Goal: Transaction & Acquisition: Purchase product/service

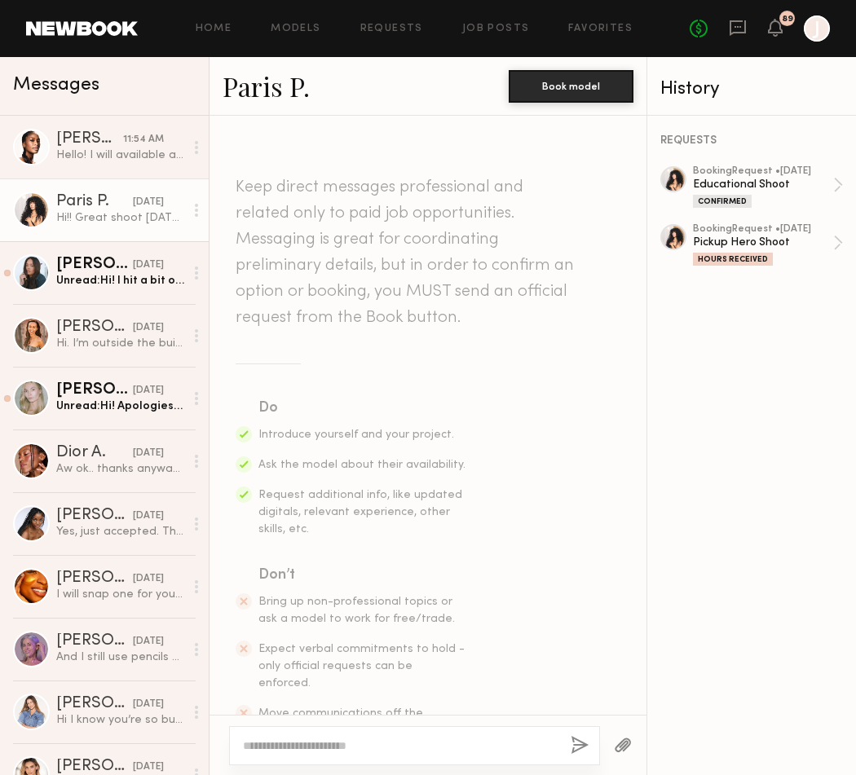
scroll to position [437, 0]
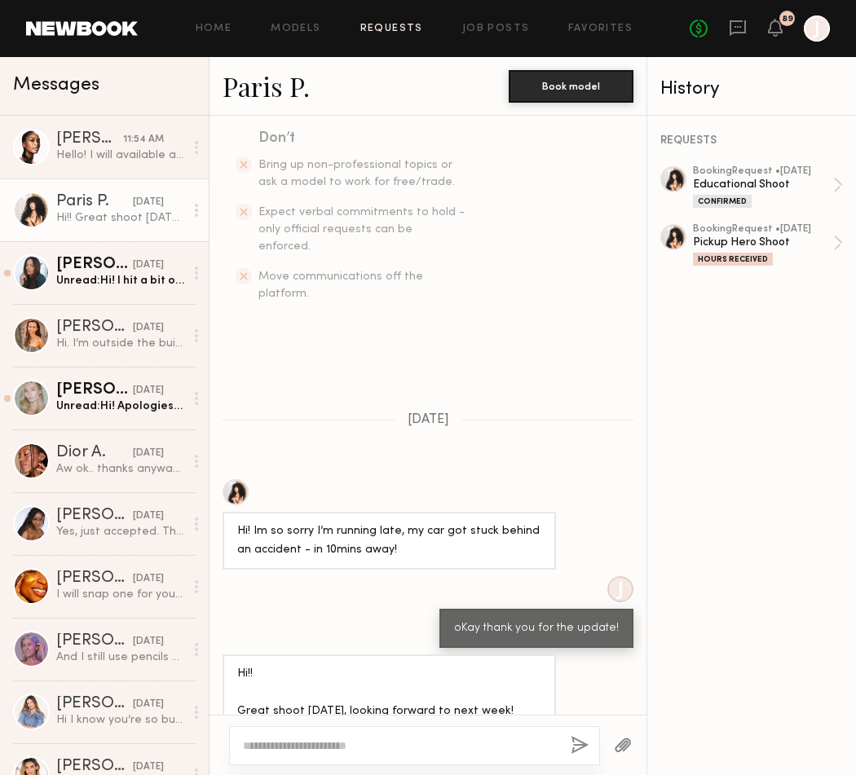
click at [402, 29] on link "Requests" at bounding box center [391, 29] width 63 height 11
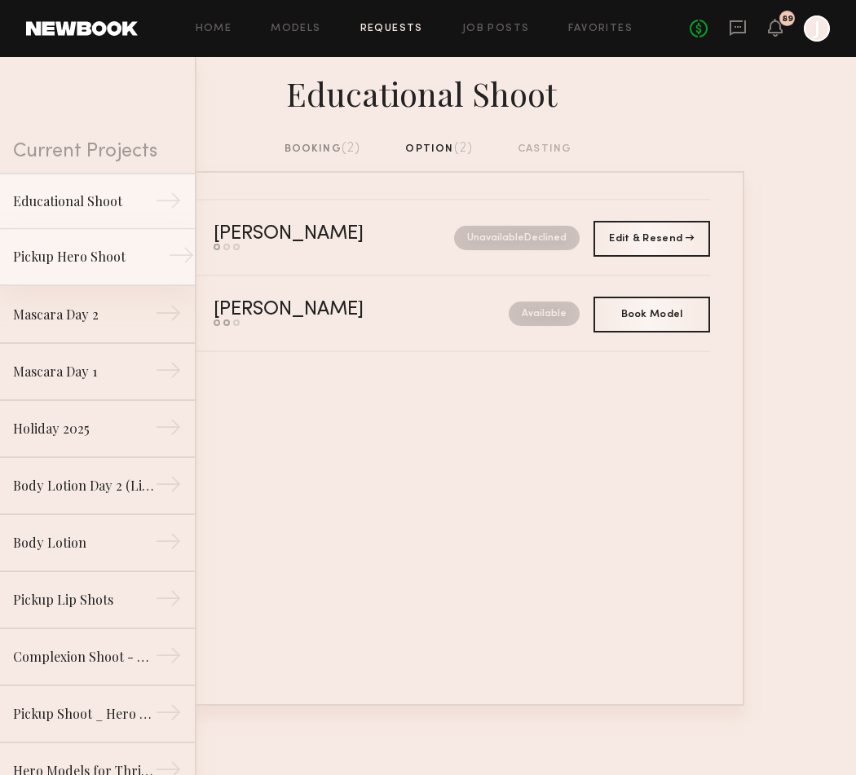
click at [102, 243] on link "Pickup Hero Shoot →" at bounding box center [97, 257] width 195 height 57
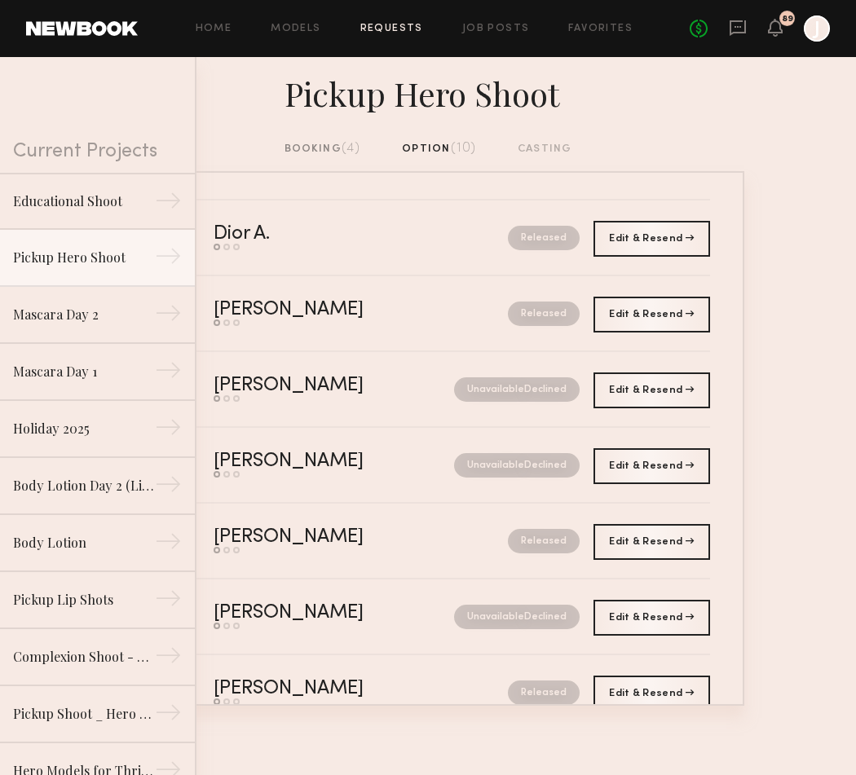
click at [313, 158] on div "booking (4)" at bounding box center [322, 149] width 77 height 18
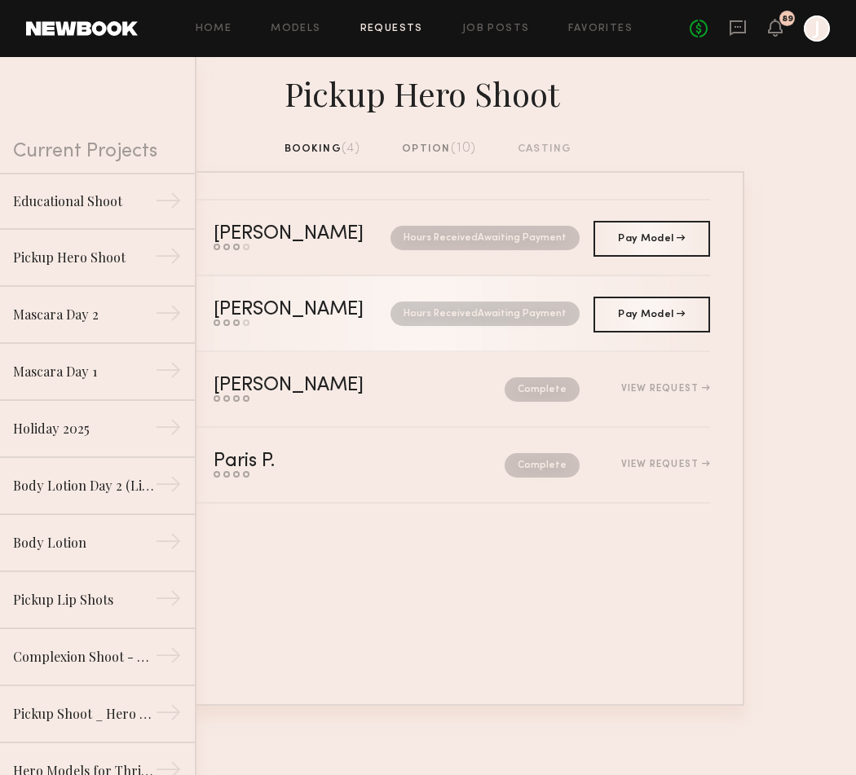
click at [334, 312] on div "[PERSON_NAME]" at bounding box center [296, 310] width 164 height 19
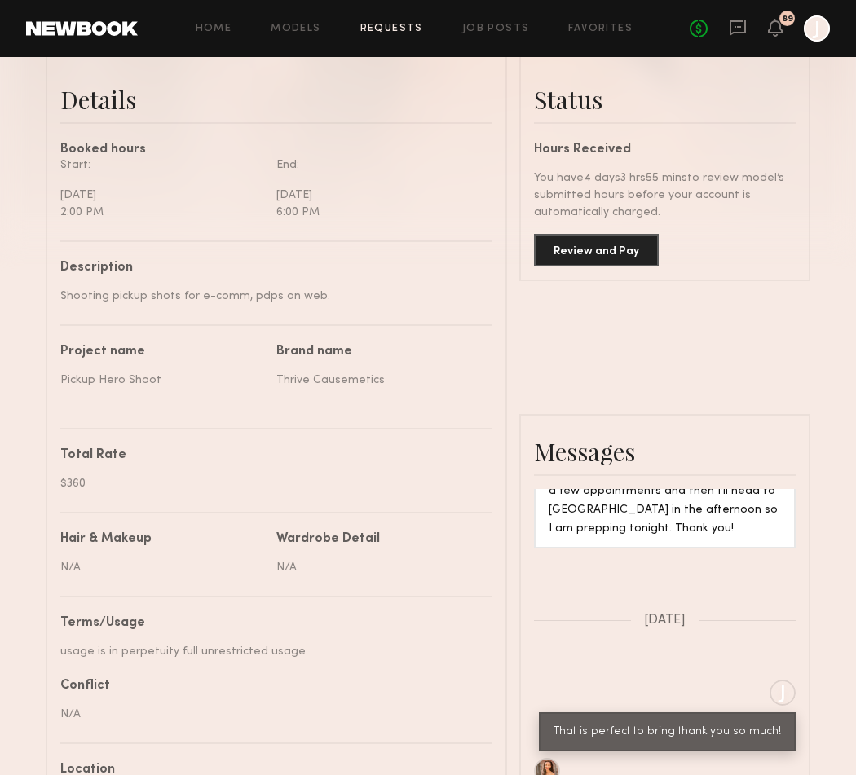
scroll to position [407, 0]
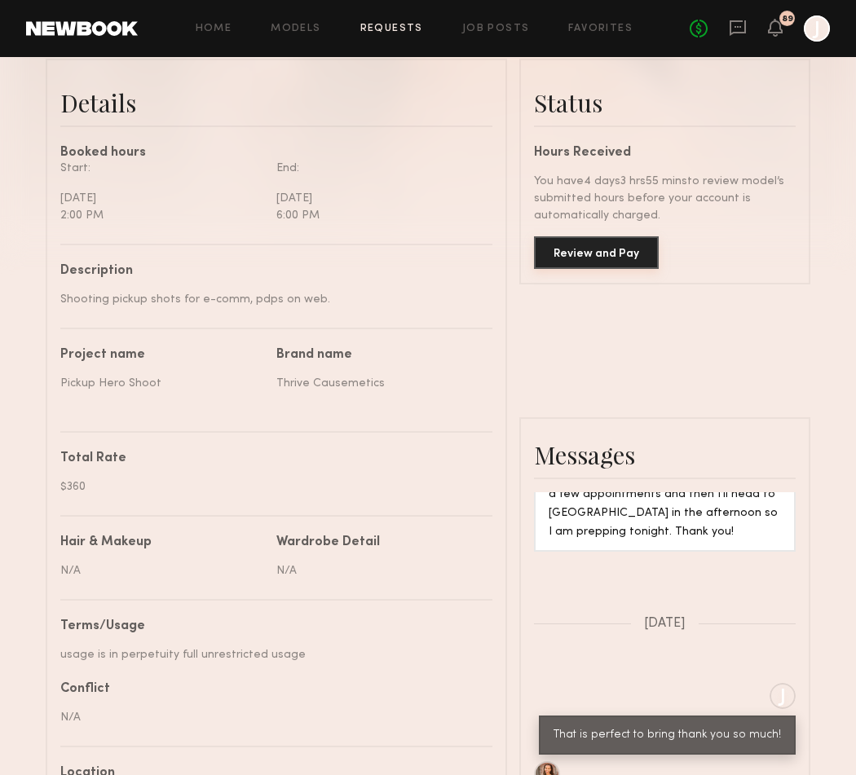
click at [580, 262] on button "Review and Pay" at bounding box center [596, 252] width 125 height 33
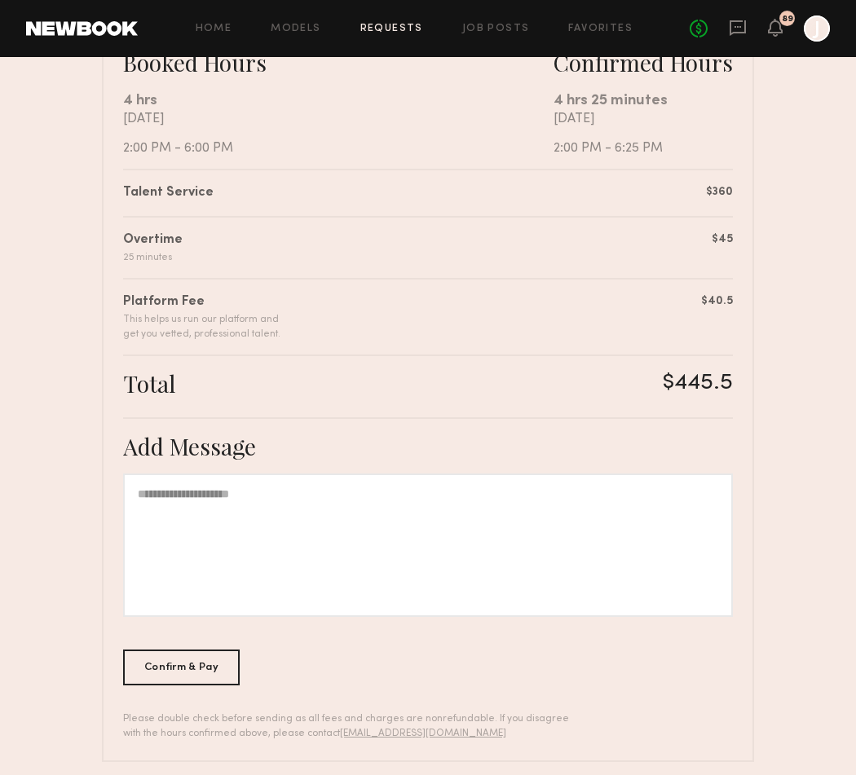
scroll to position [353, 0]
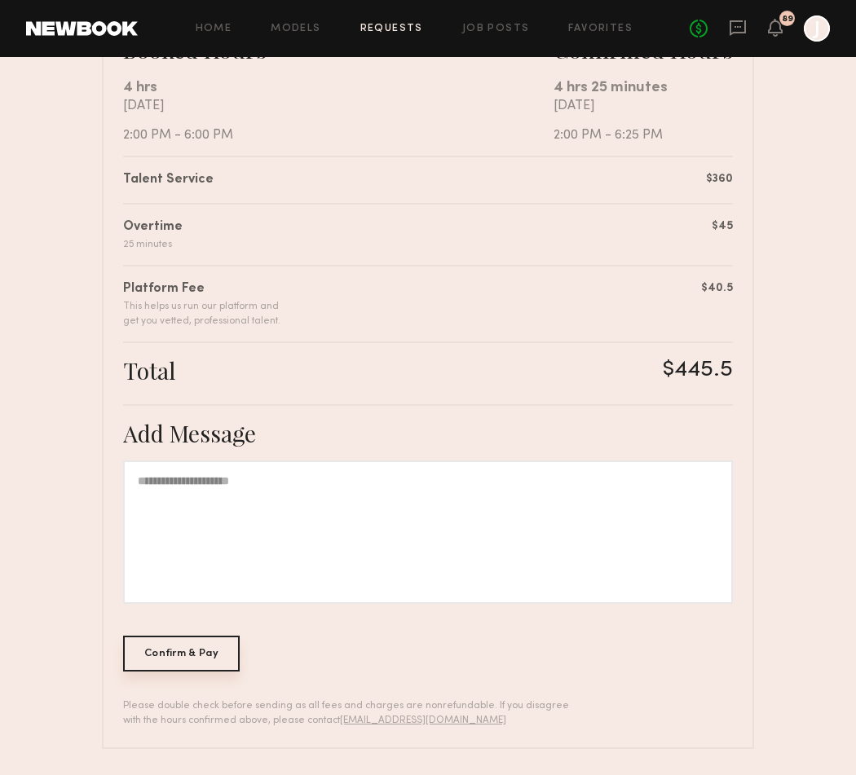
click at [169, 645] on div "Confirm & Pay" at bounding box center [181, 654] width 117 height 36
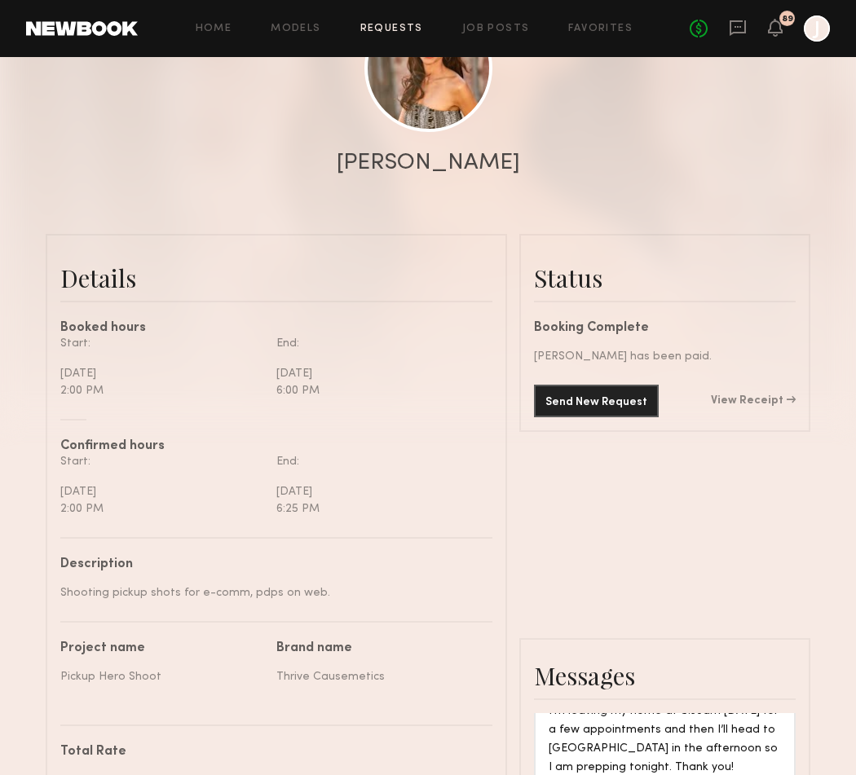
scroll to position [289, 0]
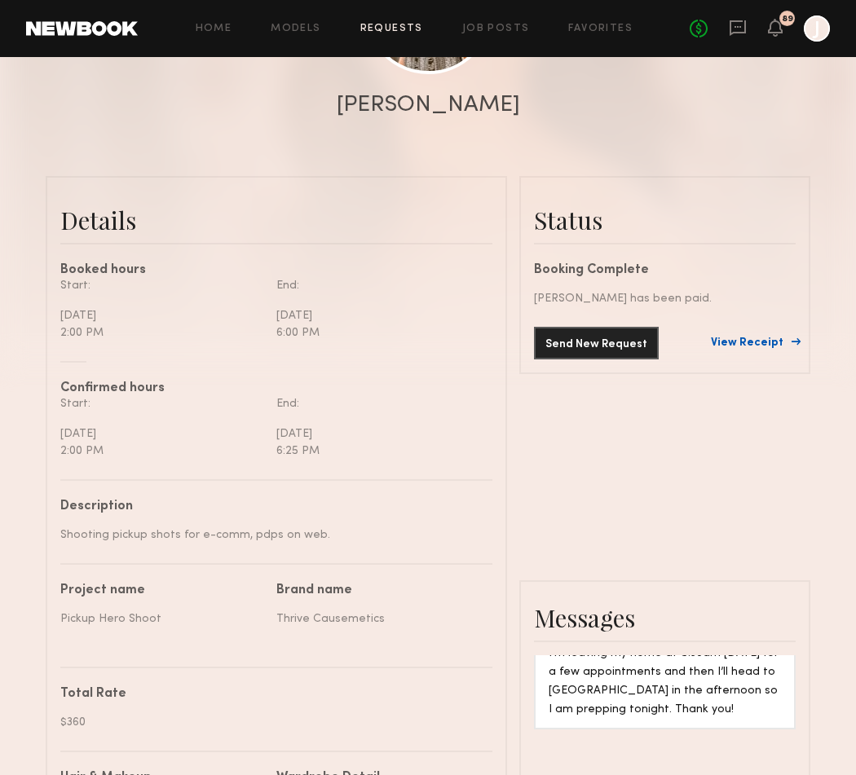
click at [741, 349] on link "View Receipt" at bounding box center [753, 342] width 85 height 11
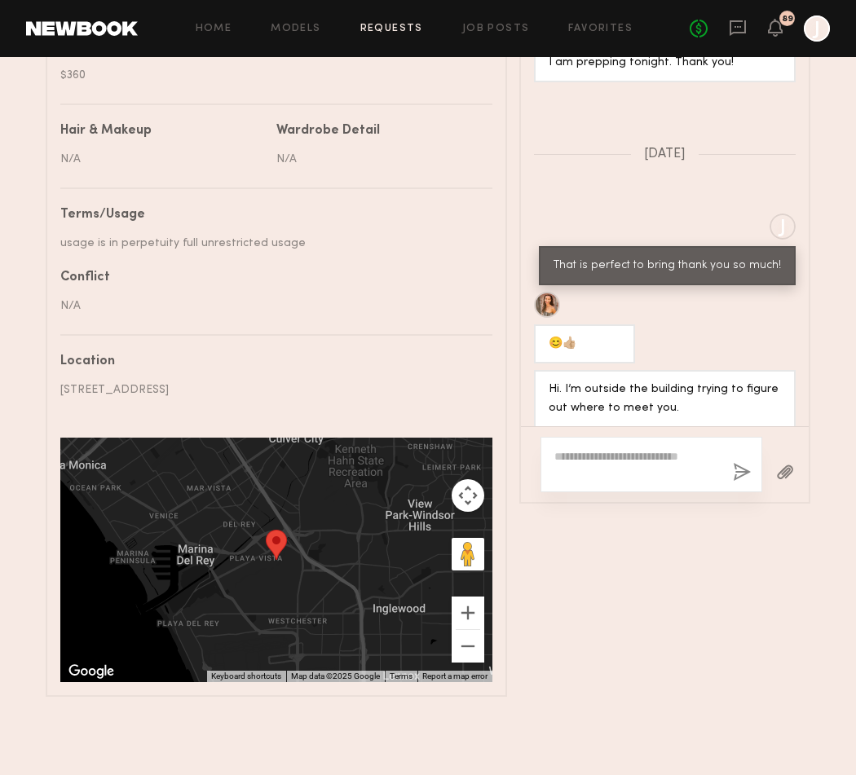
scroll to position [968, 0]
click at [377, 24] on link "Requests" at bounding box center [391, 29] width 63 height 11
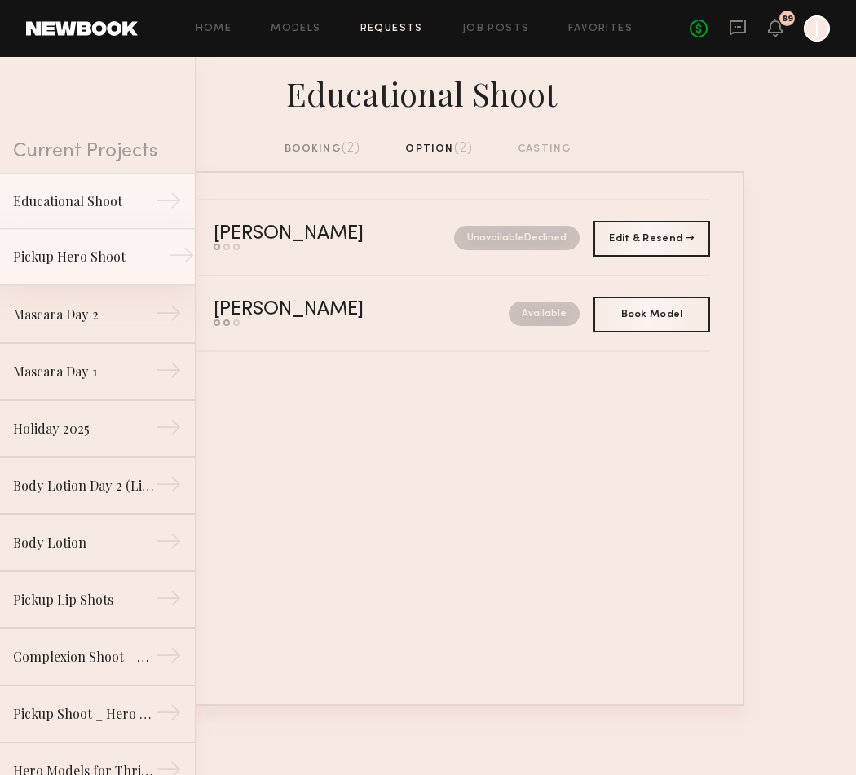
click at [108, 259] on div "Pickup Hero Shoot" at bounding box center [84, 257] width 142 height 20
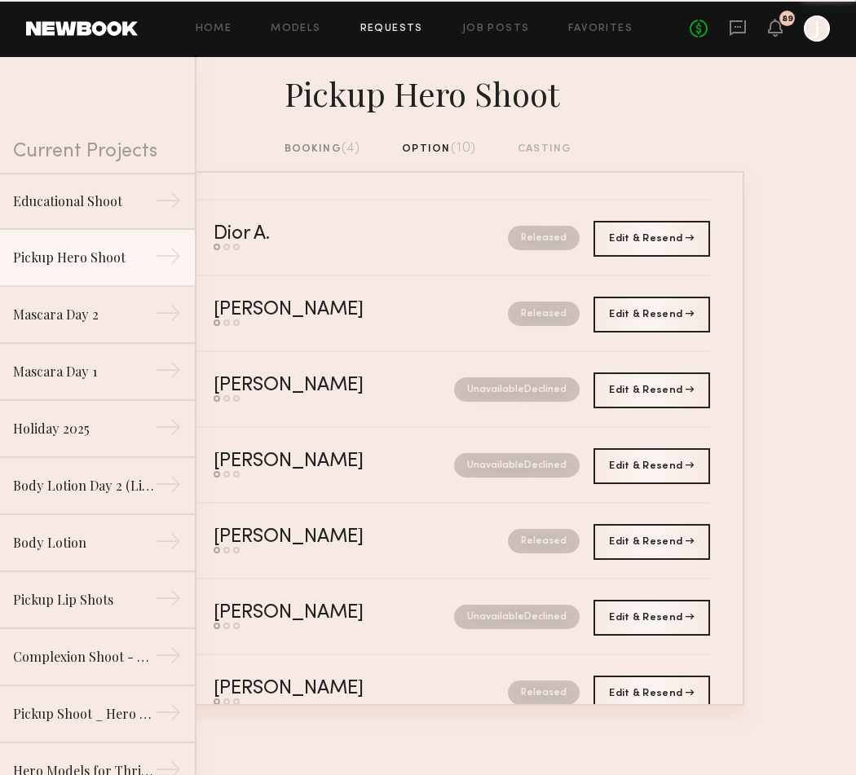
click at [330, 145] on div "booking (4)" at bounding box center [322, 149] width 77 height 18
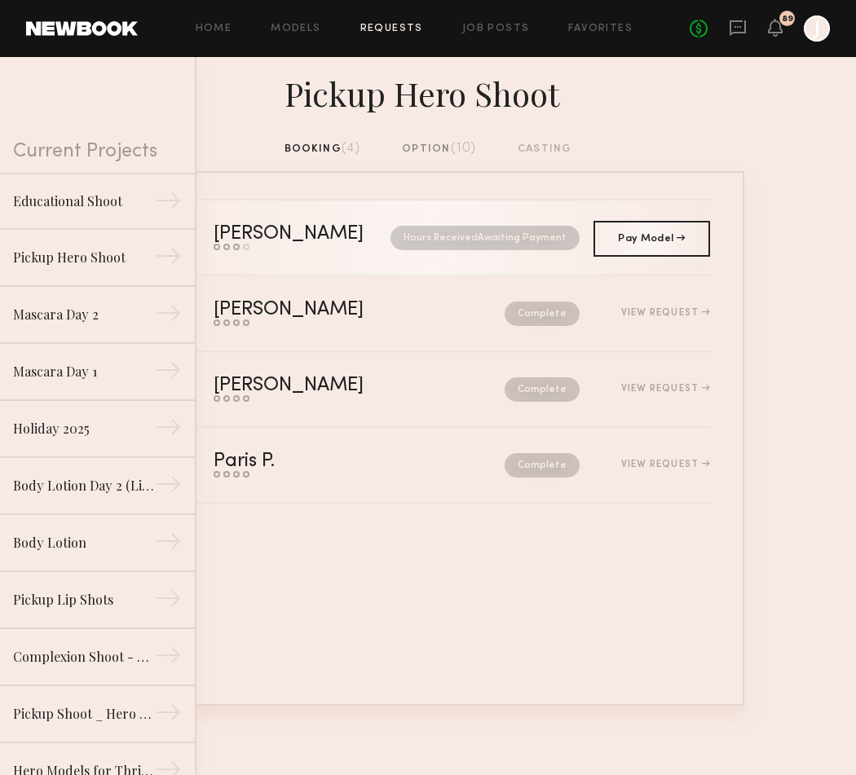
click at [326, 232] on div "[PERSON_NAME]" at bounding box center [296, 234] width 164 height 19
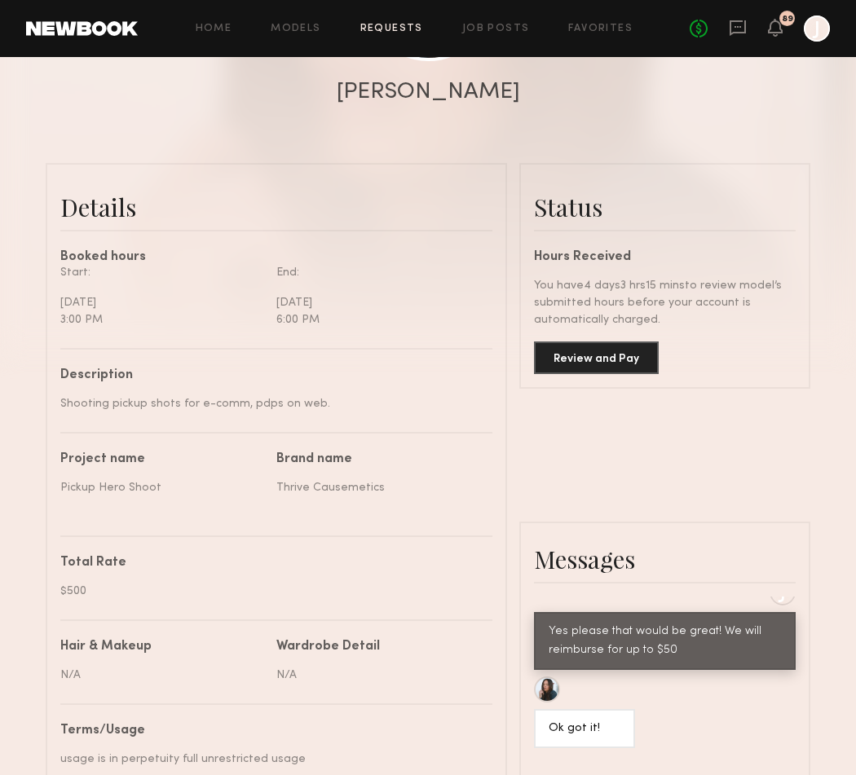
scroll to position [304, 0]
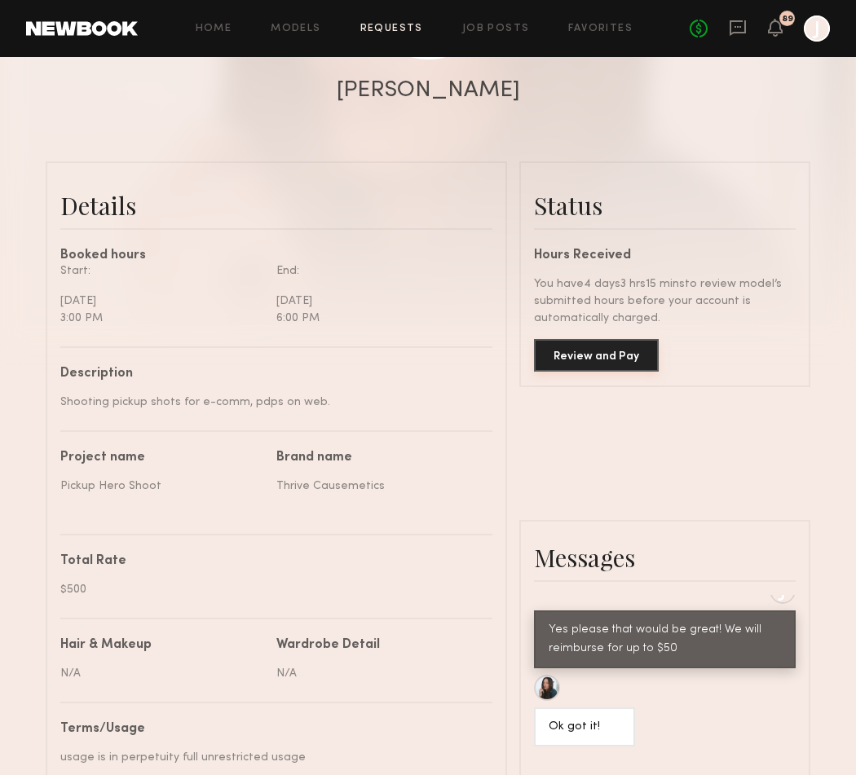
click at [594, 368] on button "Review and Pay" at bounding box center [596, 355] width 125 height 33
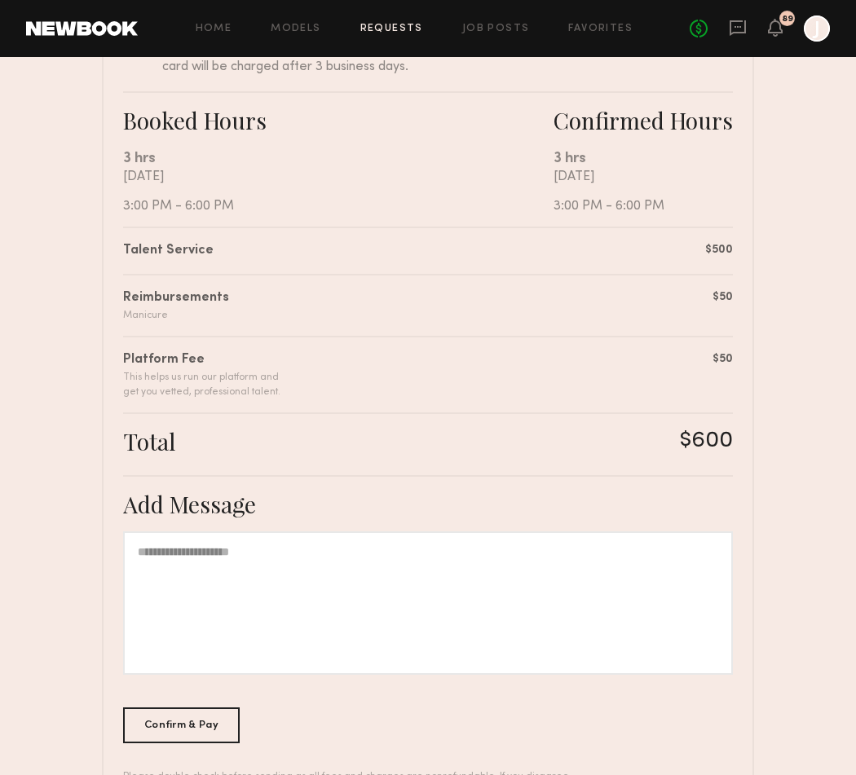
scroll to position [353, 0]
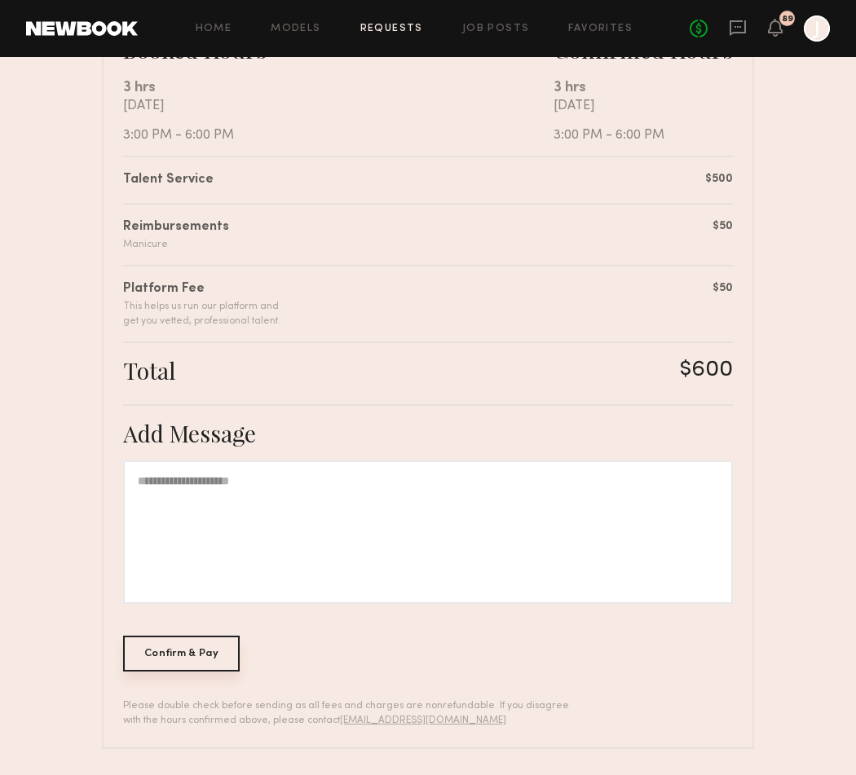
click at [182, 648] on div "Confirm & Pay" at bounding box center [181, 654] width 117 height 36
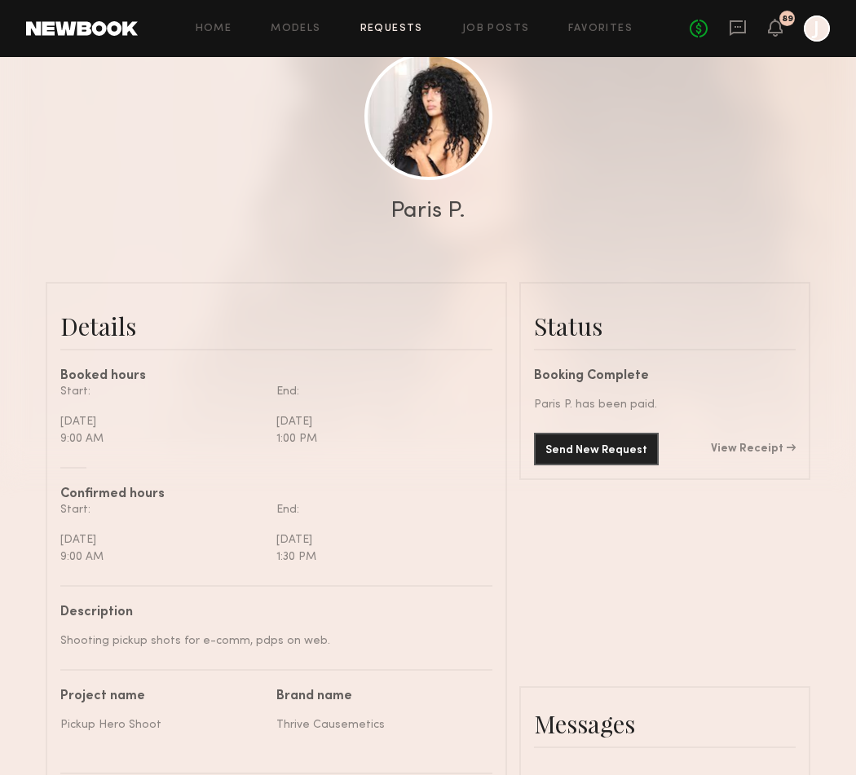
scroll to position [910, 0]
click at [394, 26] on link "Requests" at bounding box center [391, 29] width 63 height 11
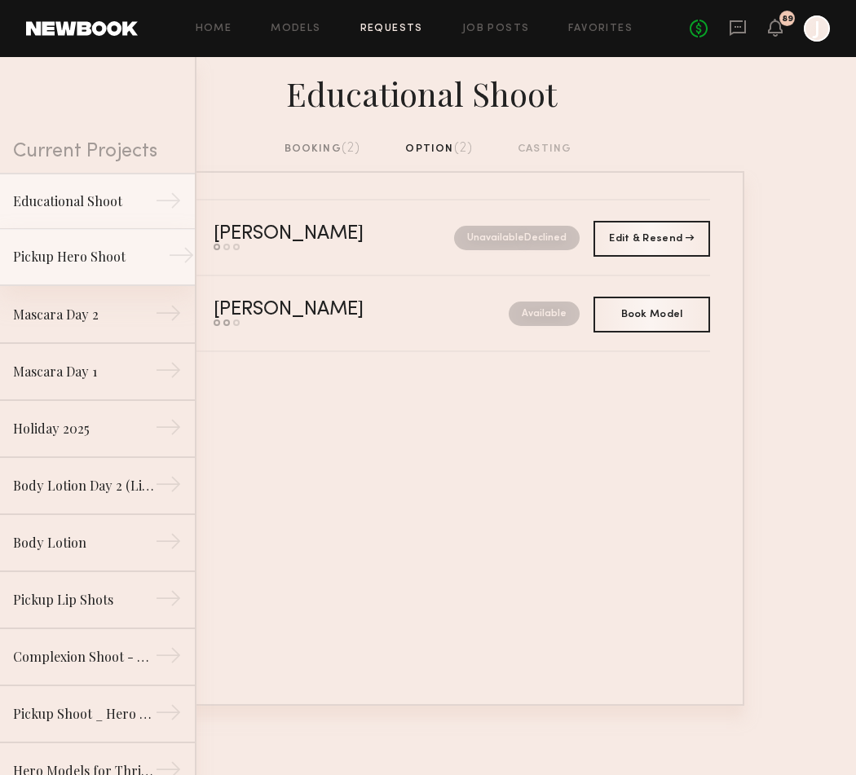
click at [100, 250] on div "Pickup Hero Shoot" at bounding box center [84, 257] width 142 height 20
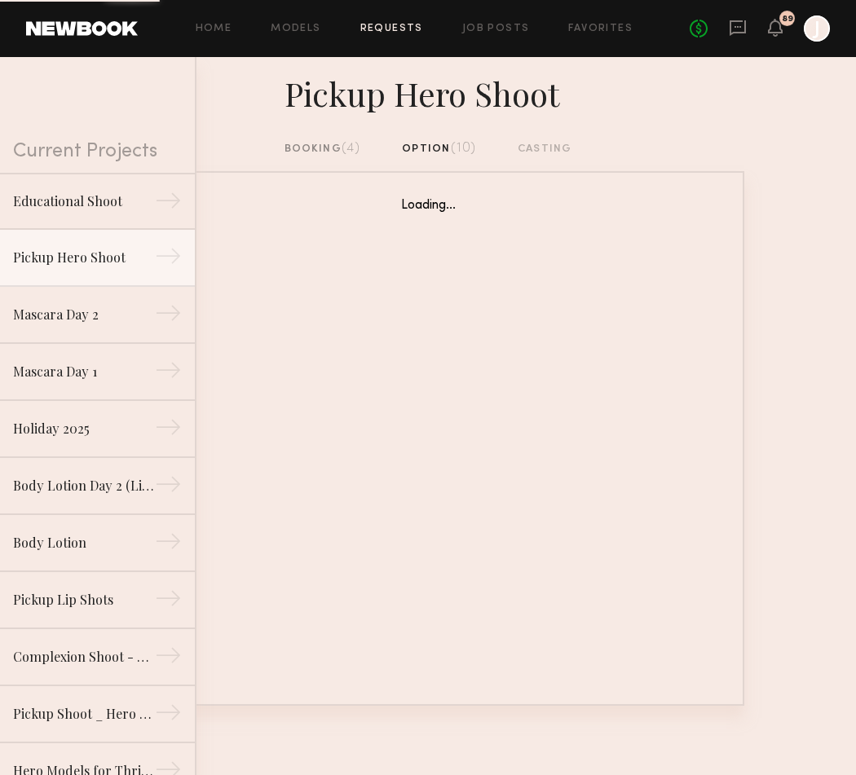
click at [326, 148] on div "booking (4)" at bounding box center [322, 149] width 77 height 18
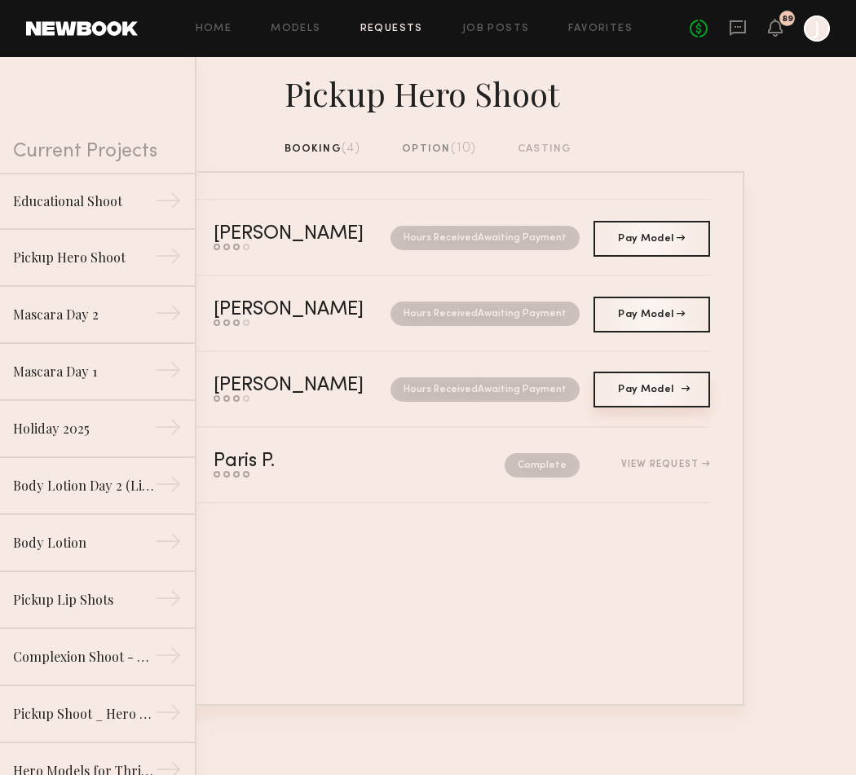
click at [643, 388] on link "Pay Model Pay" at bounding box center [651, 390] width 117 height 36
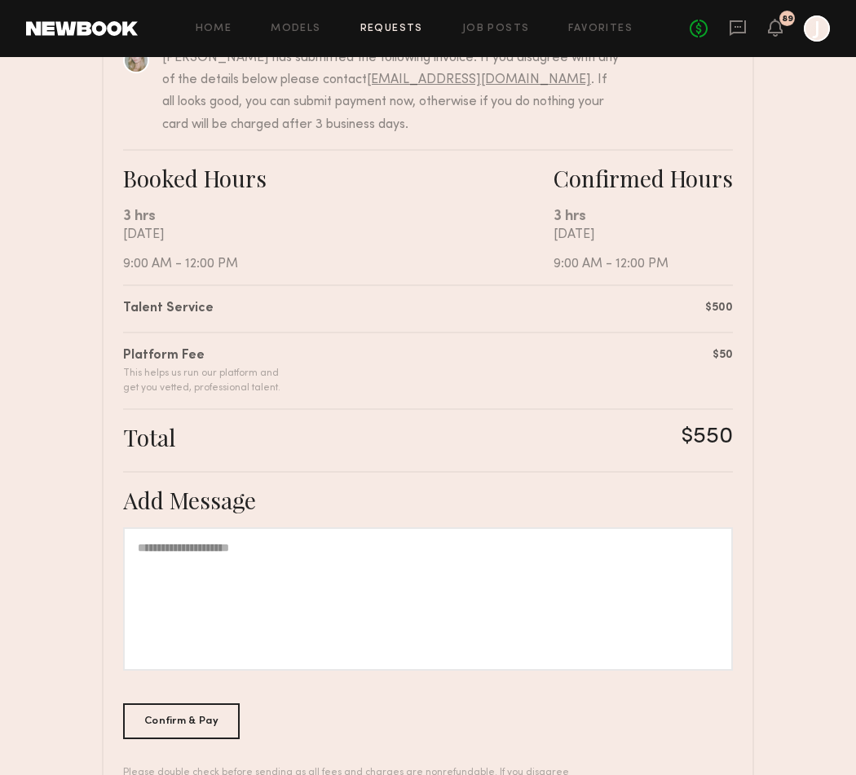
scroll to position [289, 0]
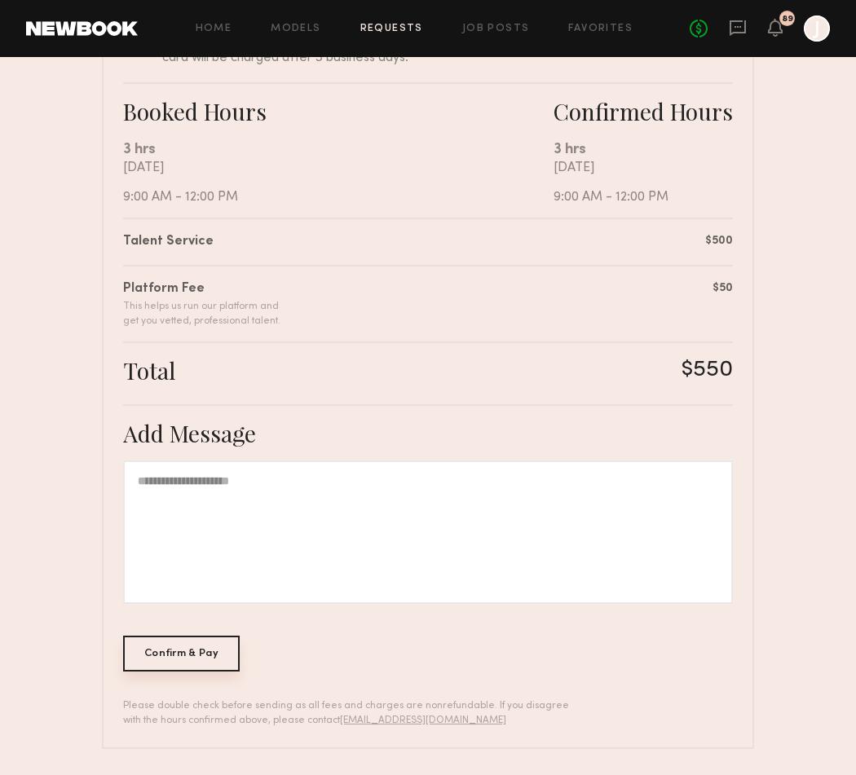
click at [177, 651] on div "Confirm & Pay" at bounding box center [181, 654] width 117 height 36
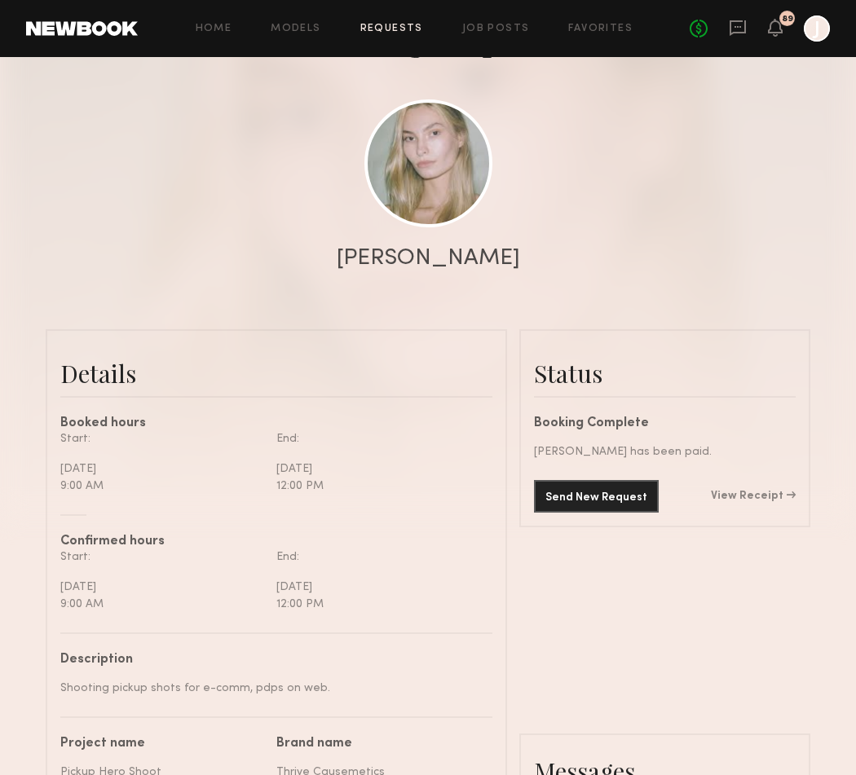
scroll to position [146, 0]
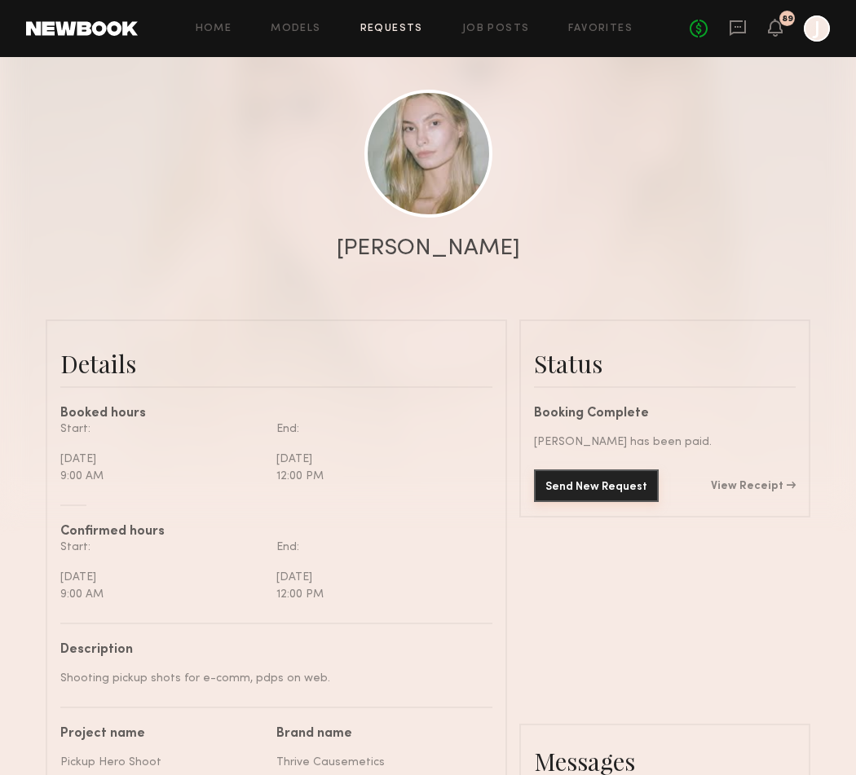
click at [562, 498] on button "Send New Request" at bounding box center [596, 485] width 125 height 33
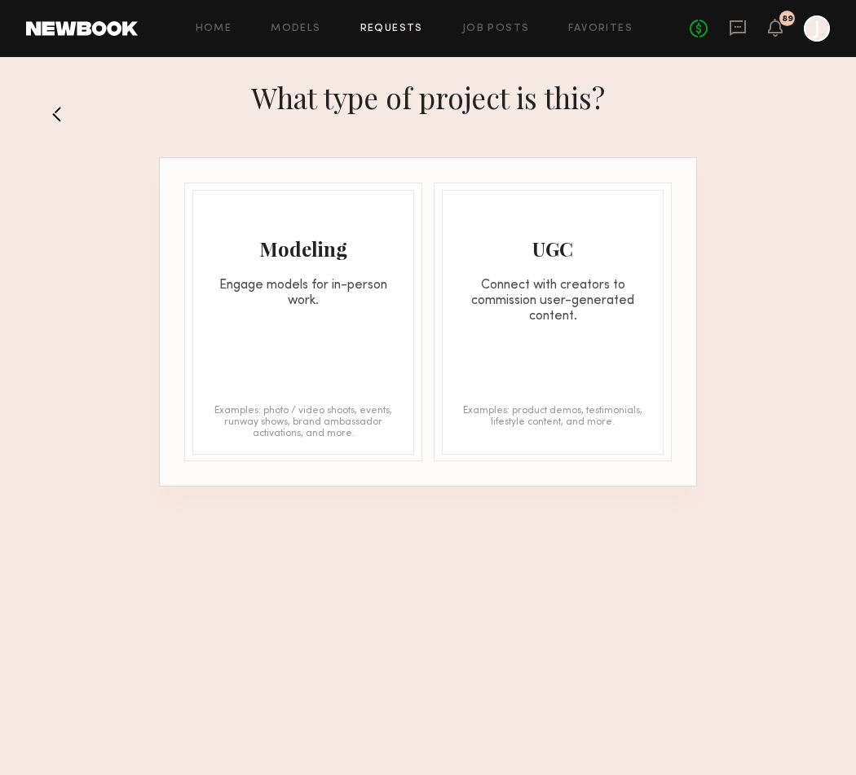
click at [48, 112] on div "What type of project is this?" at bounding box center [428, 113] width 856 height 87
click at [60, 114] on button at bounding box center [62, 114] width 26 height 26
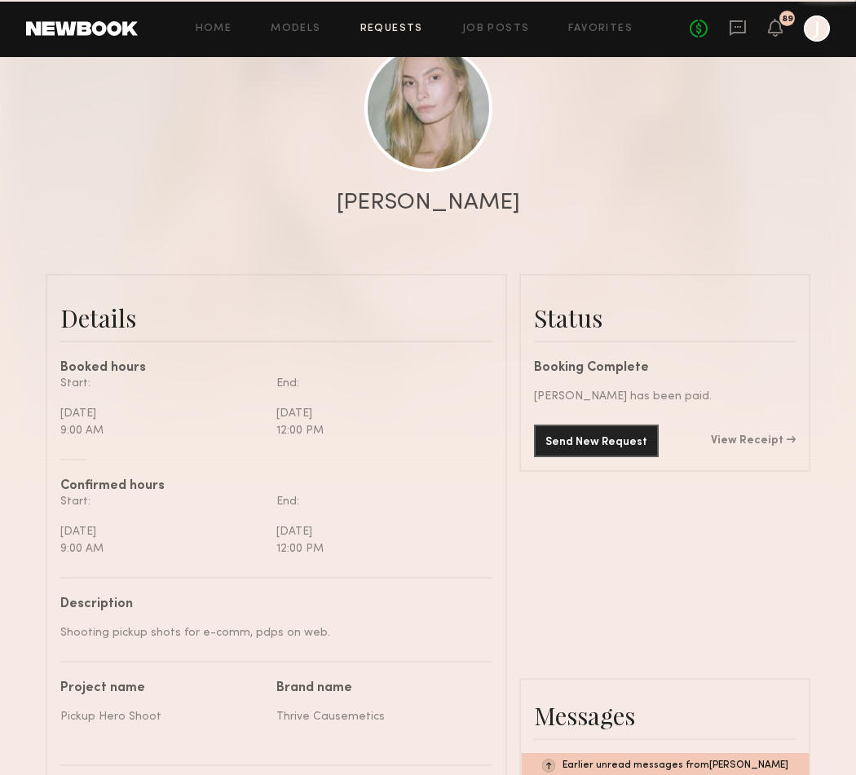
scroll to position [626, 0]
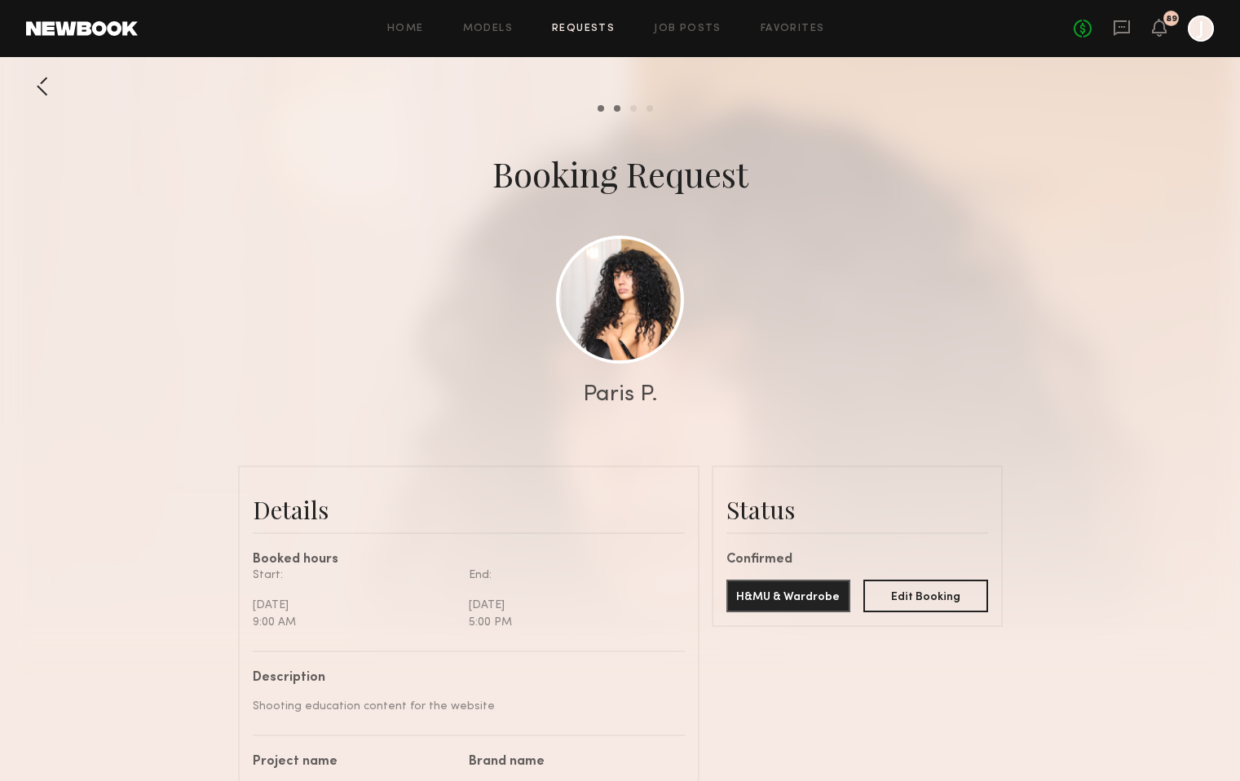
scroll to position [1071, 0]
click at [578, 32] on link "Requests" at bounding box center [583, 29] width 63 height 11
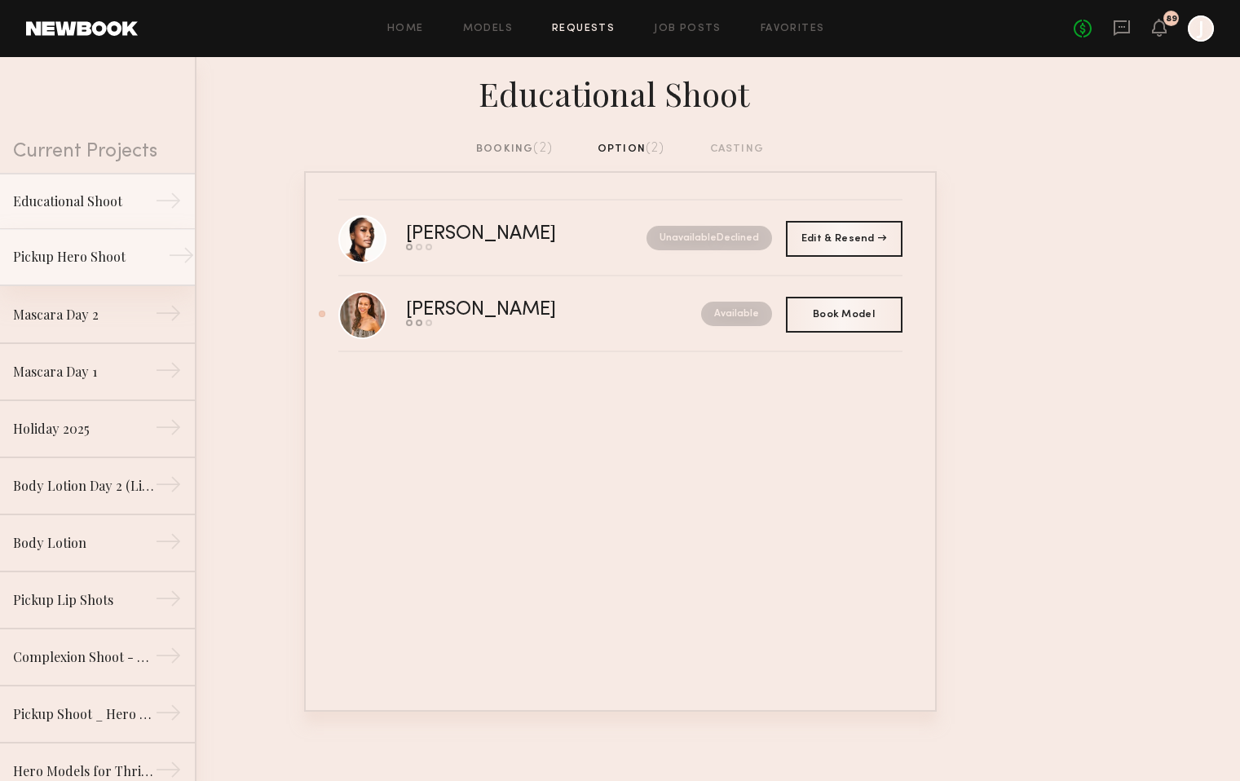
click at [139, 266] on div "Pickup Hero Shoot" at bounding box center [84, 257] width 142 height 20
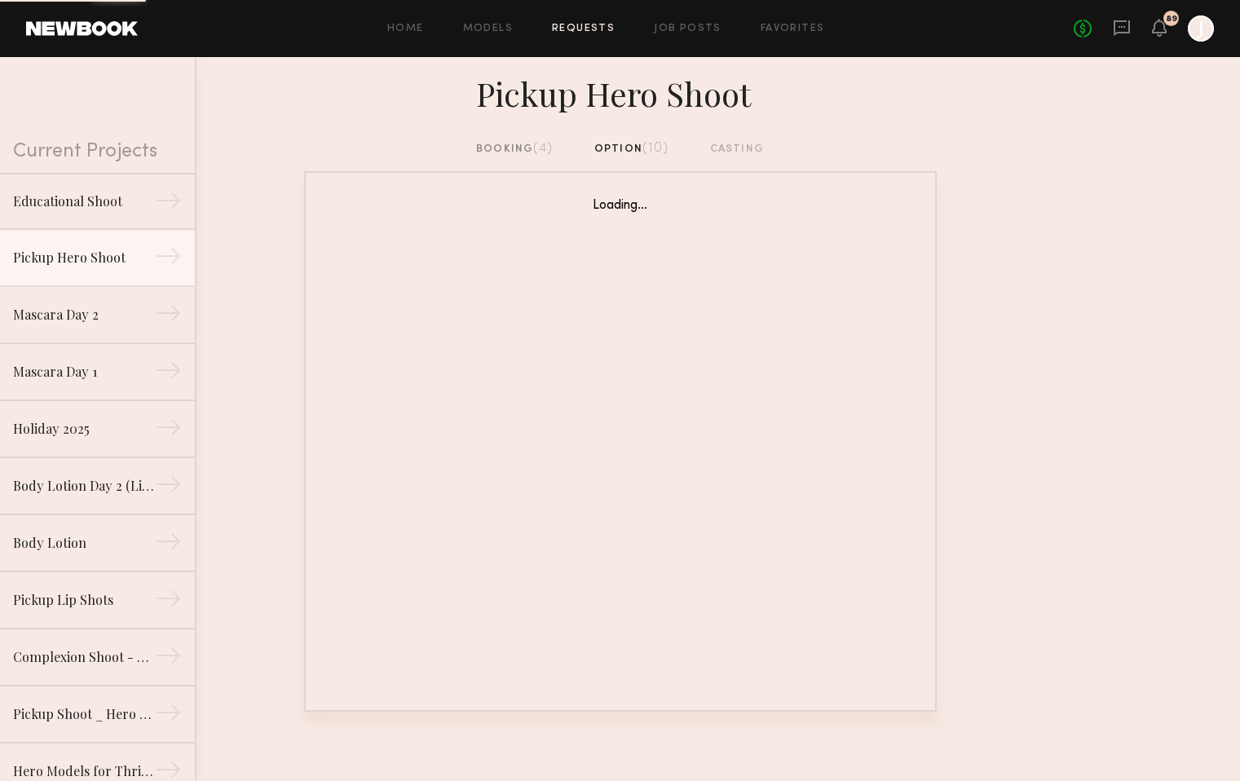
click at [519, 148] on div "booking (4)" at bounding box center [514, 149] width 77 height 18
